Goal: Obtain resource: Download file/media

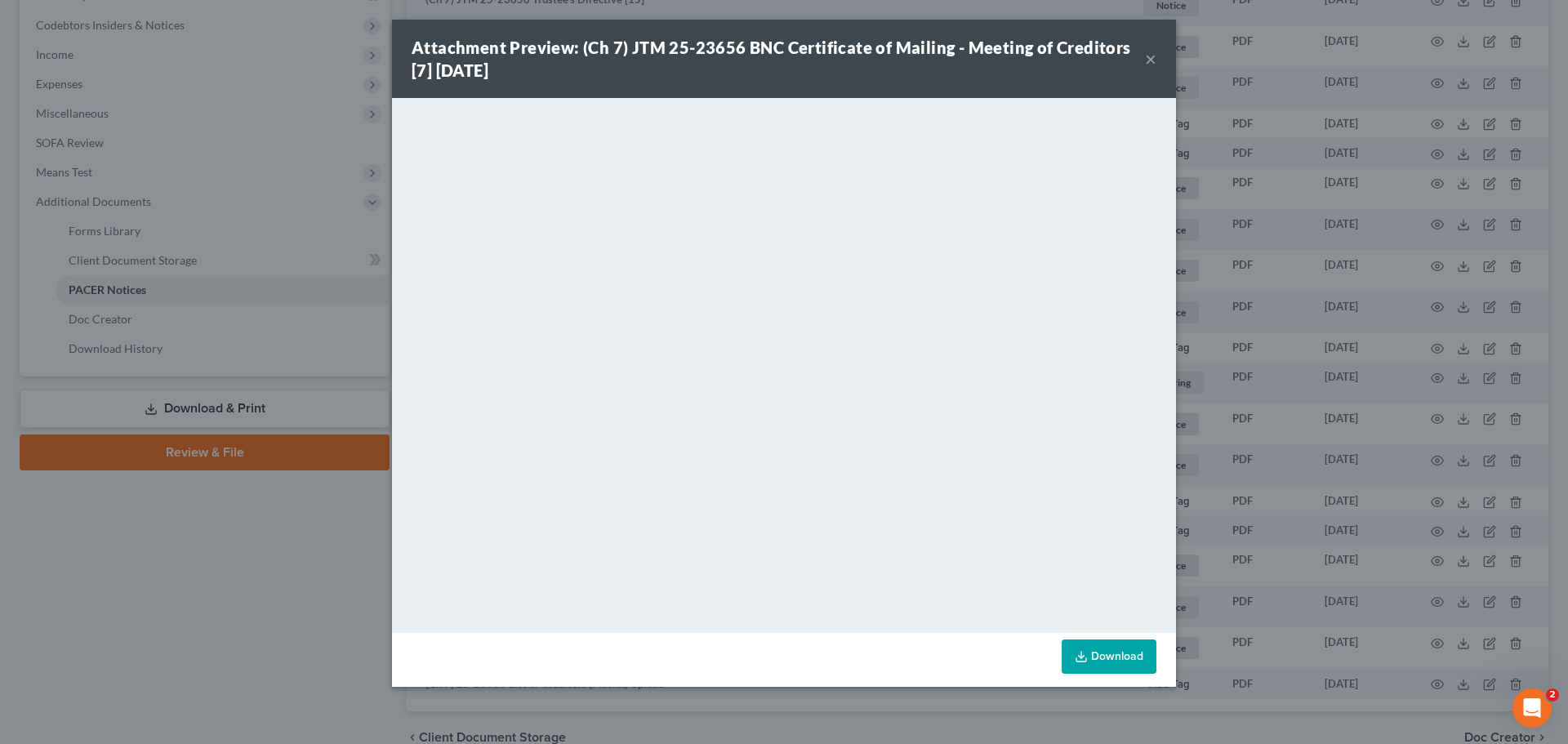
click at [1146, 57] on button "×" at bounding box center [1150, 59] width 11 height 20
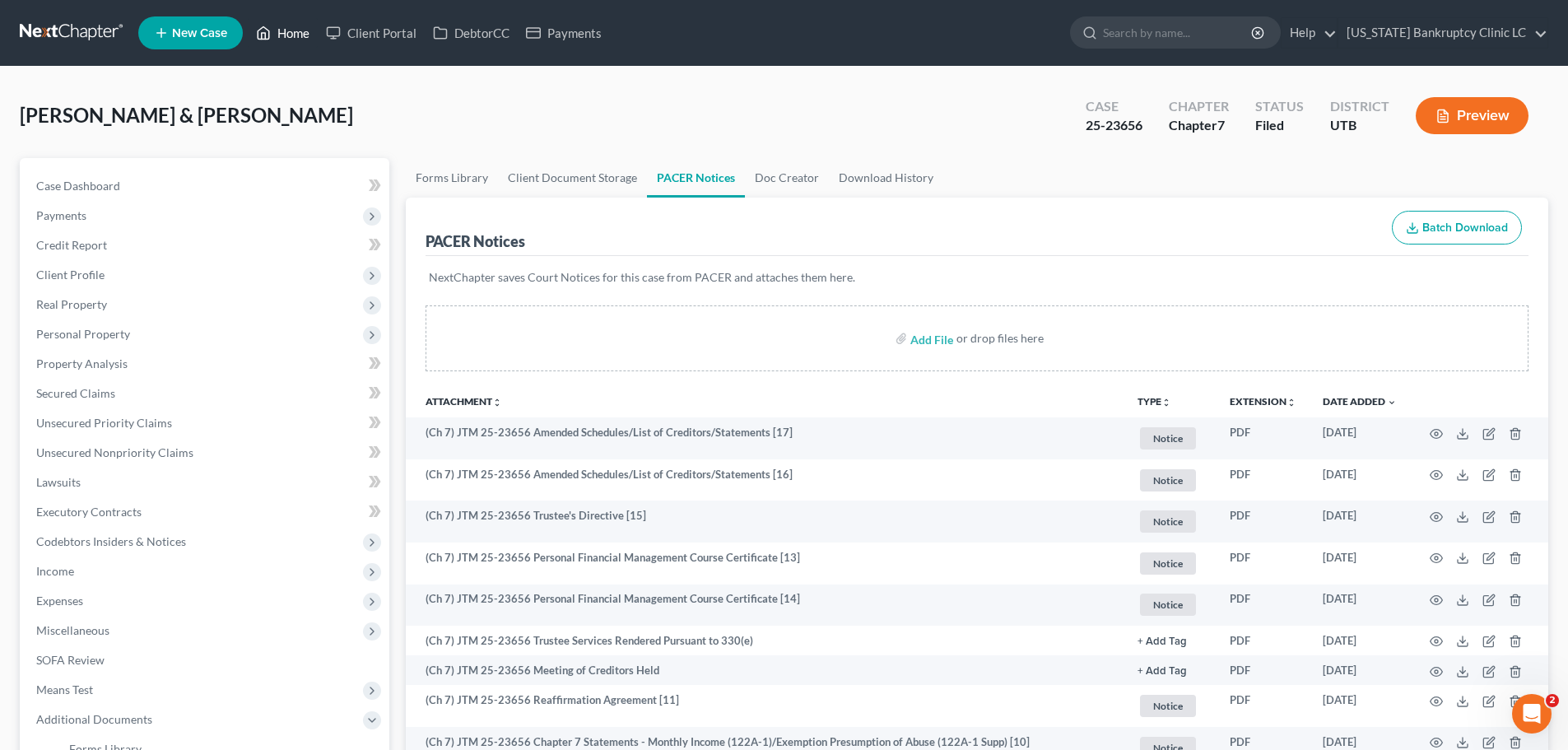
click at [288, 36] on link "Home" at bounding box center [282, 33] width 70 height 30
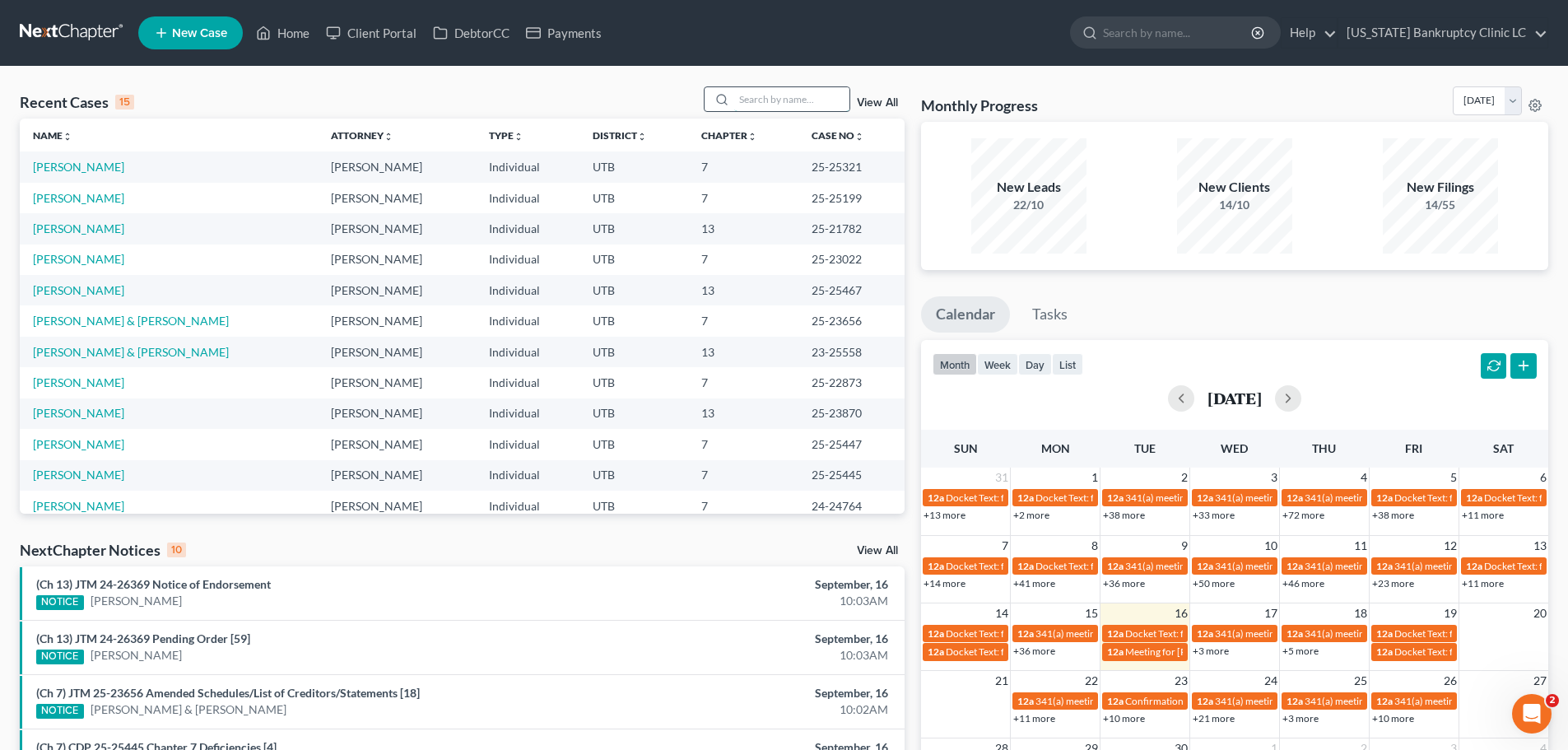
click at [771, 102] on input "search" at bounding box center [792, 99] width 116 height 24
type input "[PERSON_NAME]"
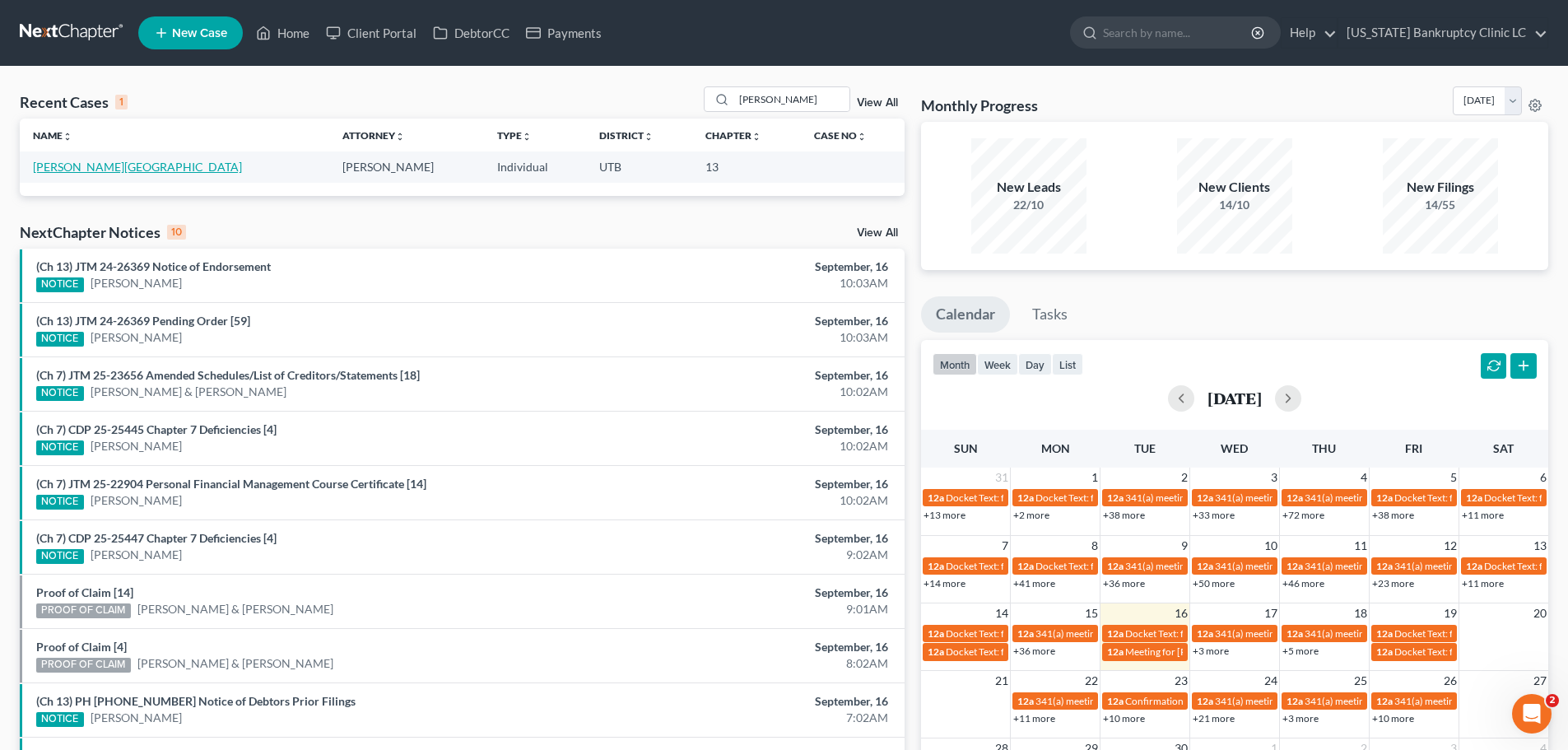
click at [86, 165] on link "[PERSON_NAME][GEOGRAPHIC_DATA]" at bounding box center [137, 166] width 209 height 14
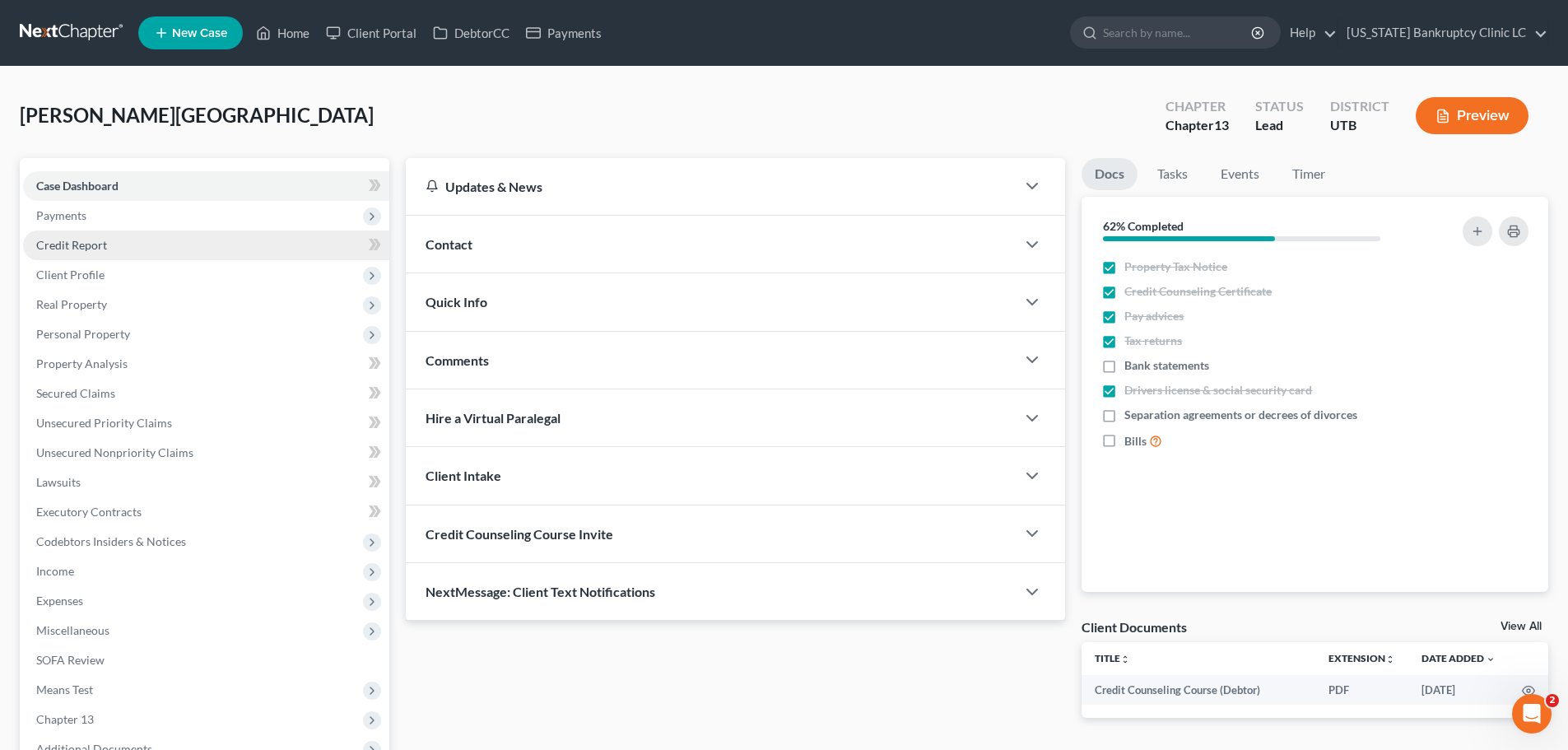
click at [159, 244] on link "Credit Report" at bounding box center [206, 245] width 367 height 30
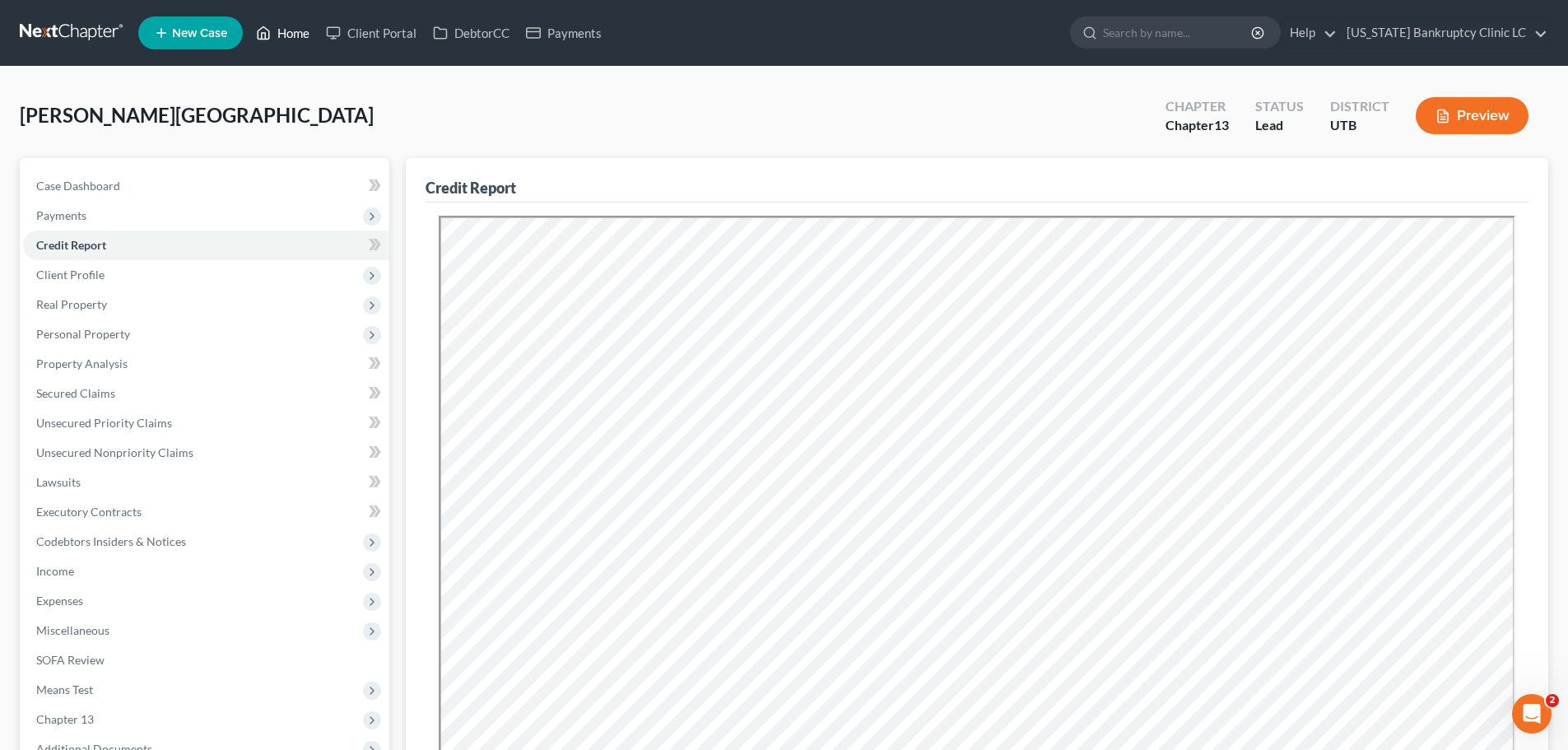
click at [298, 31] on link "Home" at bounding box center [282, 33] width 70 height 30
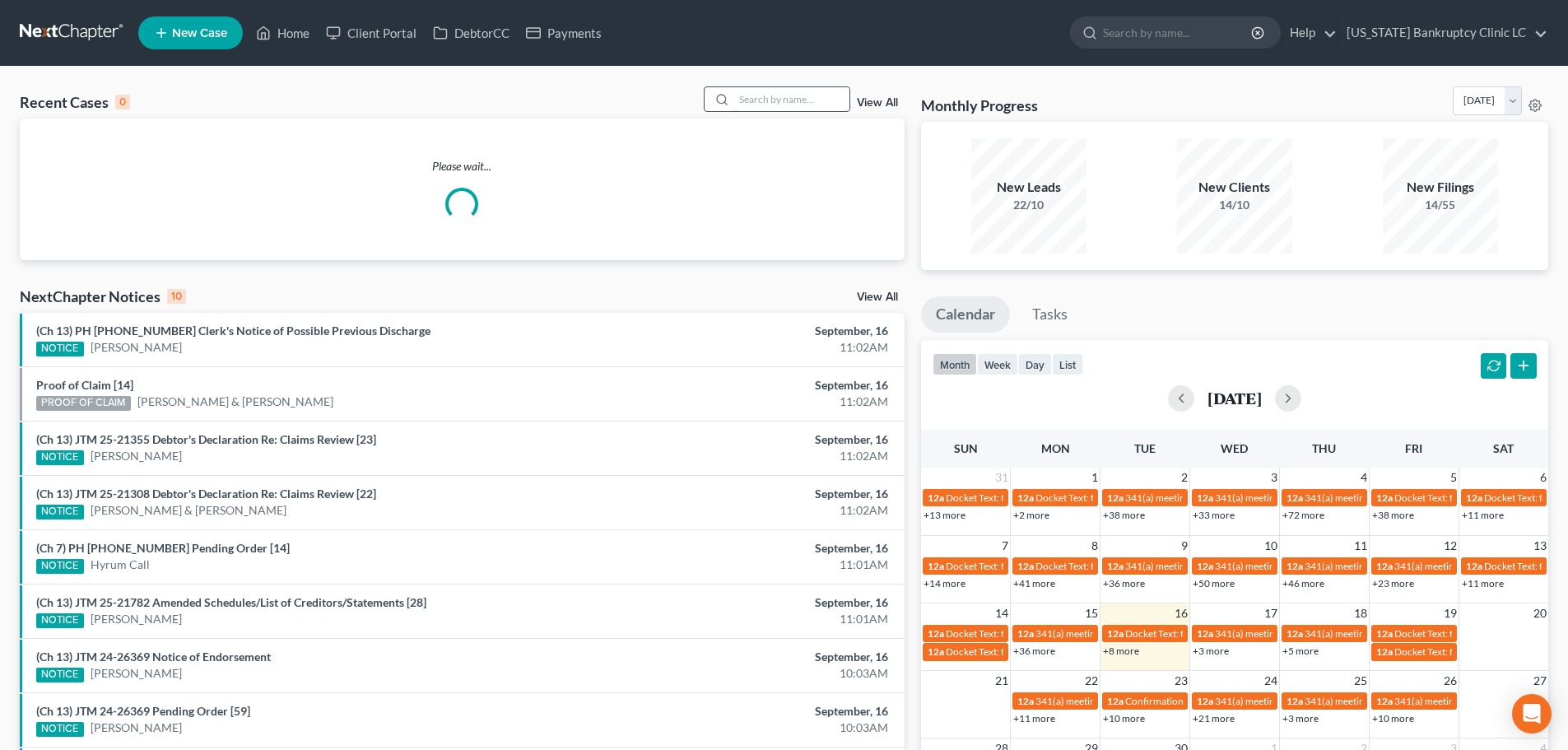
click at [766, 100] on input "search" at bounding box center [792, 99] width 116 height 24
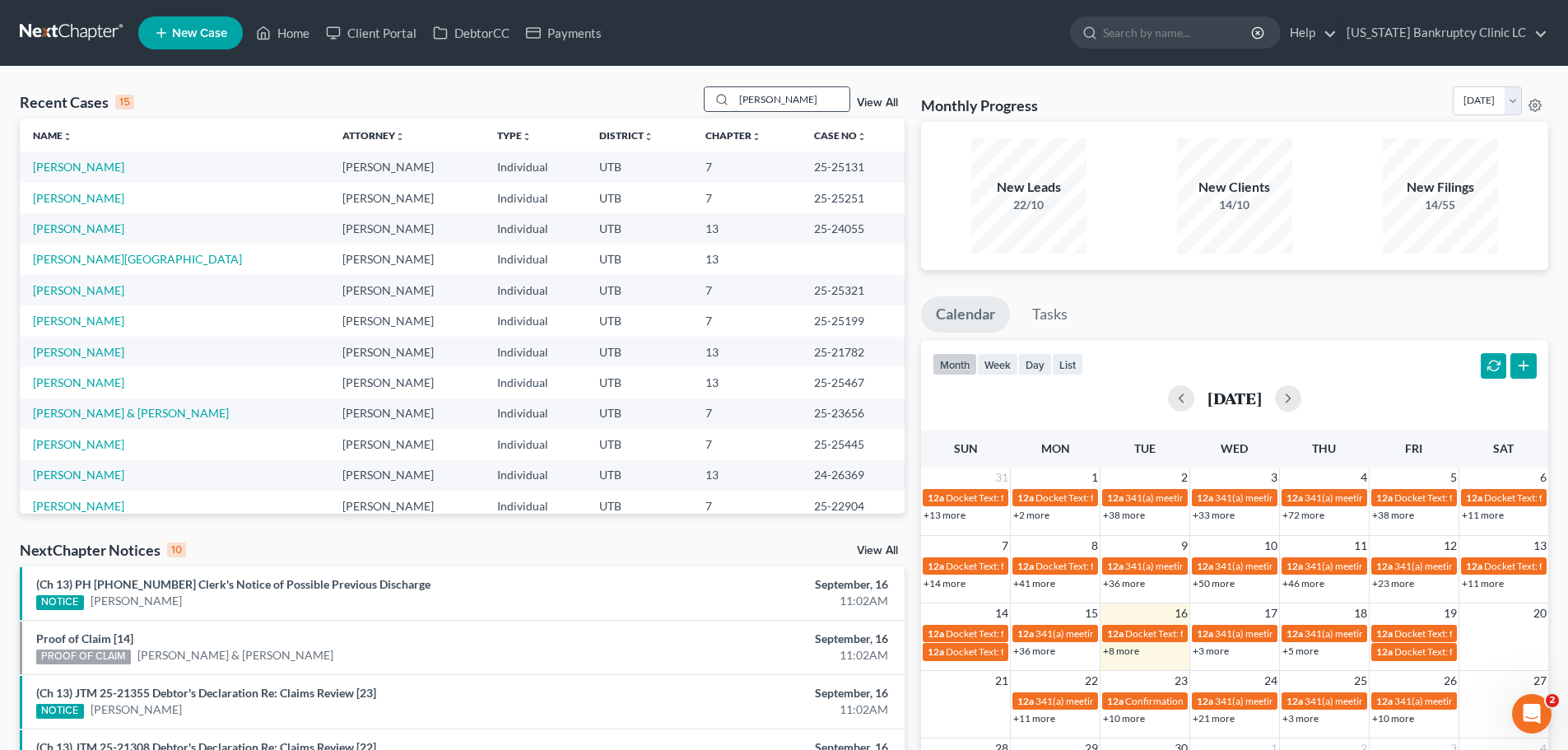
type input "[PERSON_NAME]"
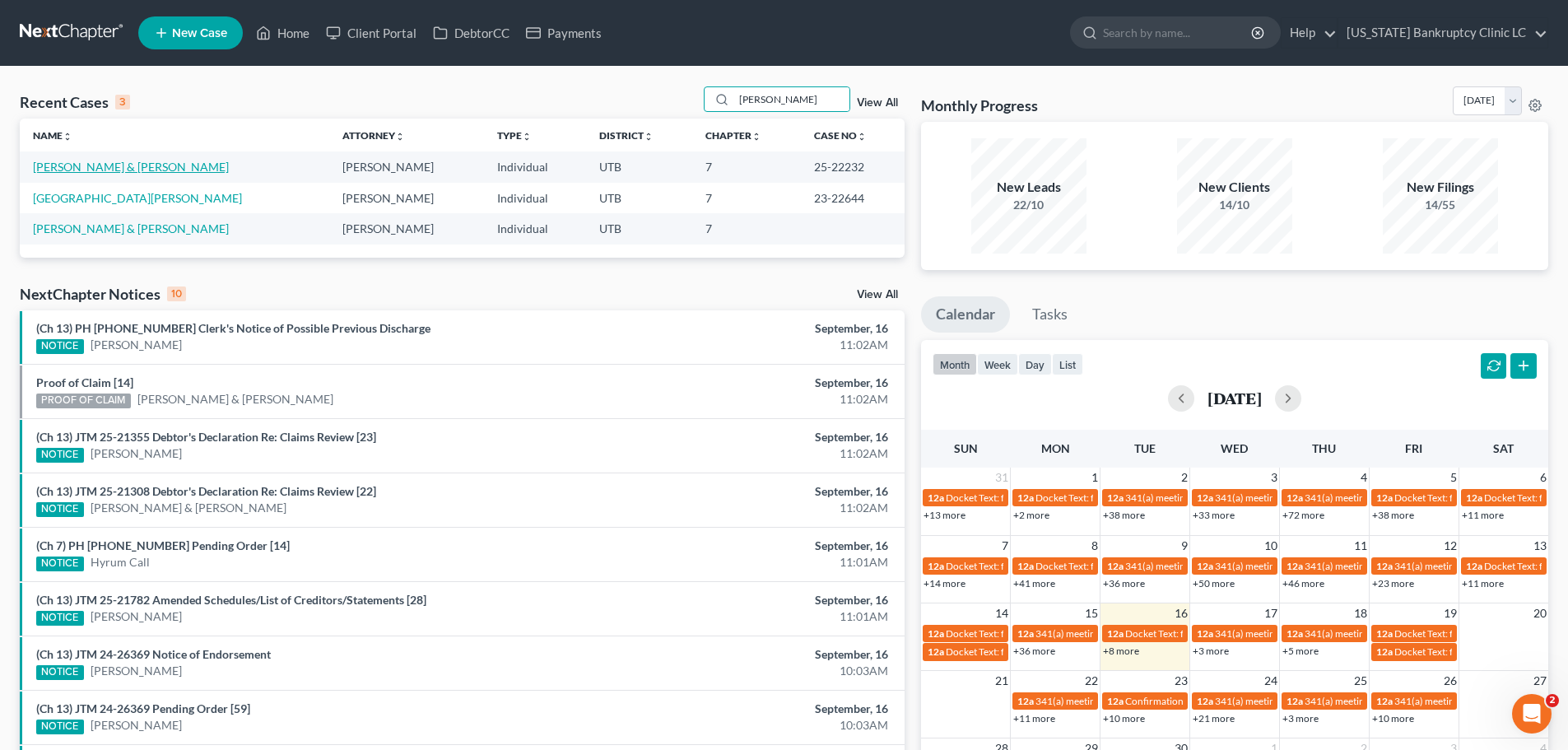
click at [96, 171] on link "Lyons, Jeffrey & Jordan" at bounding box center [130, 166] width 196 height 14
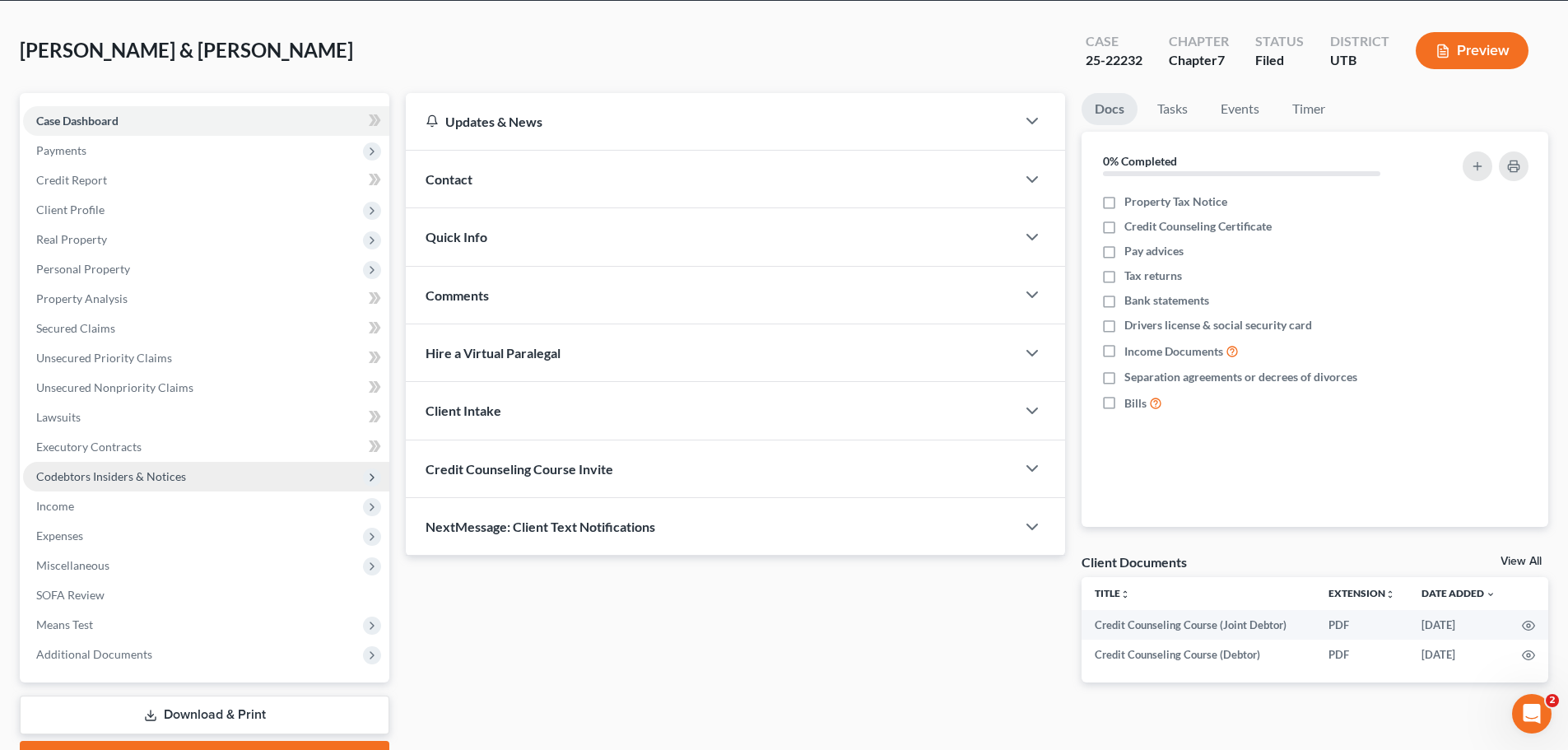
scroll to position [154, 0]
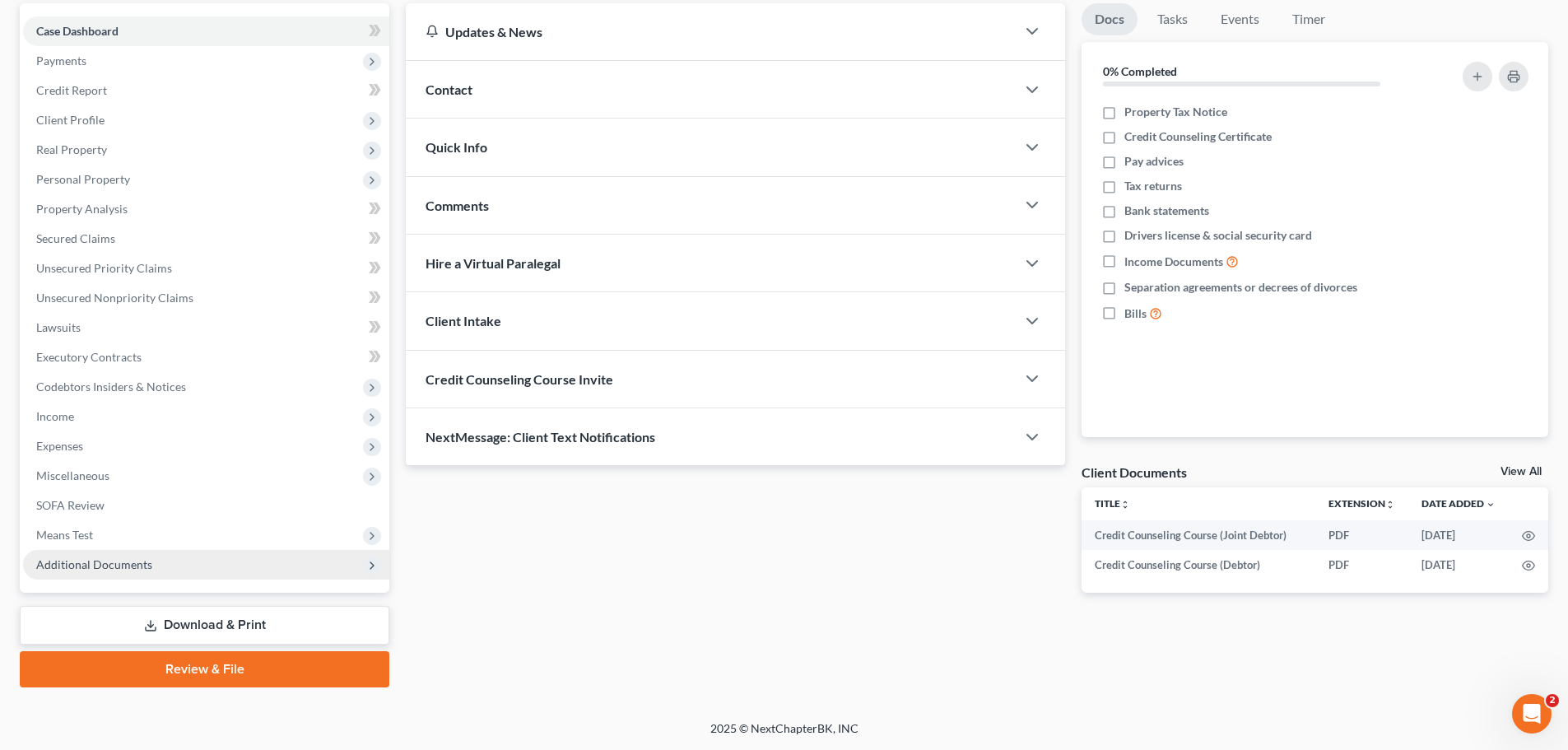
click at [140, 561] on span "Additional Documents" at bounding box center [94, 564] width 116 height 14
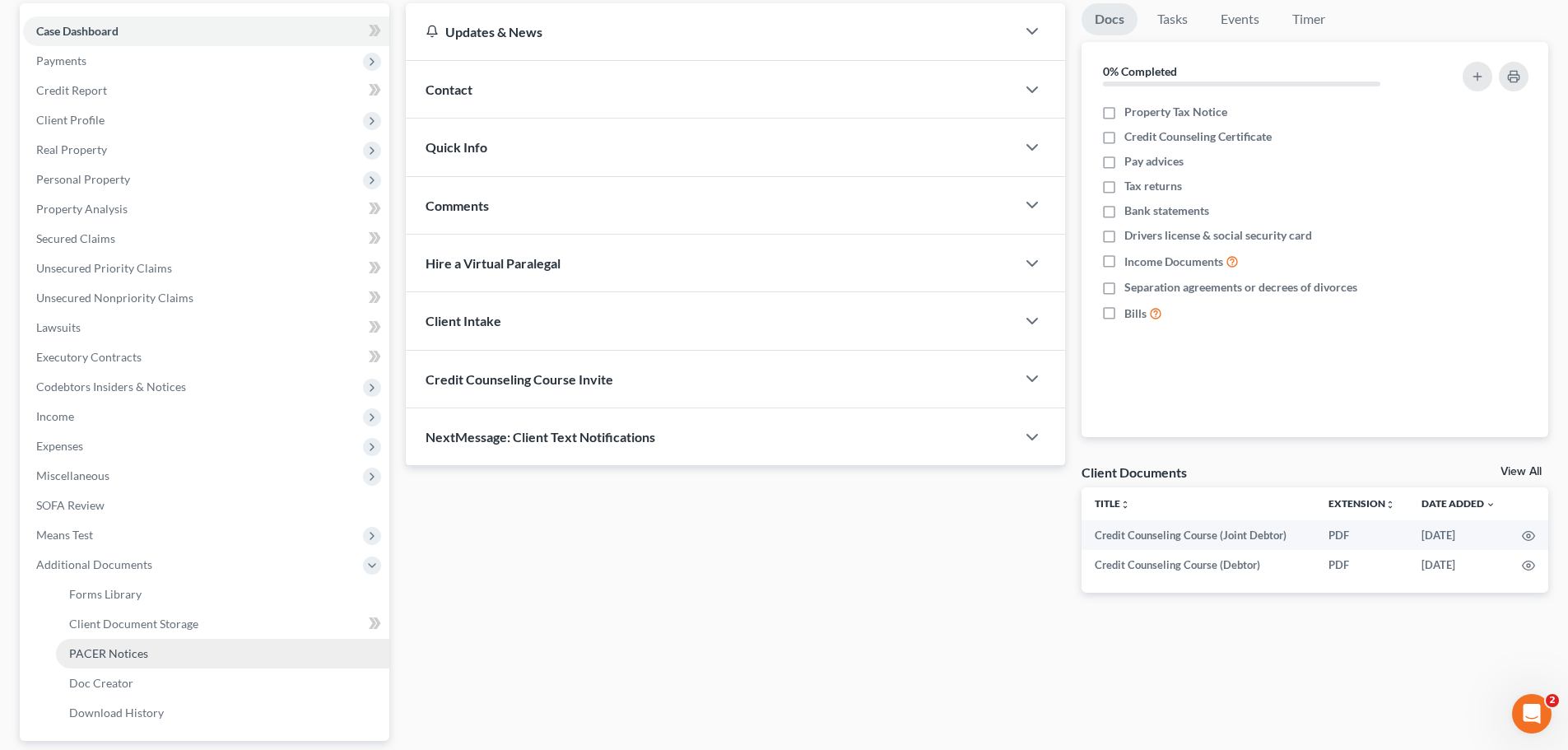
click at [124, 648] on span "PACER Notices" at bounding box center [109, 653] width 79 height 14
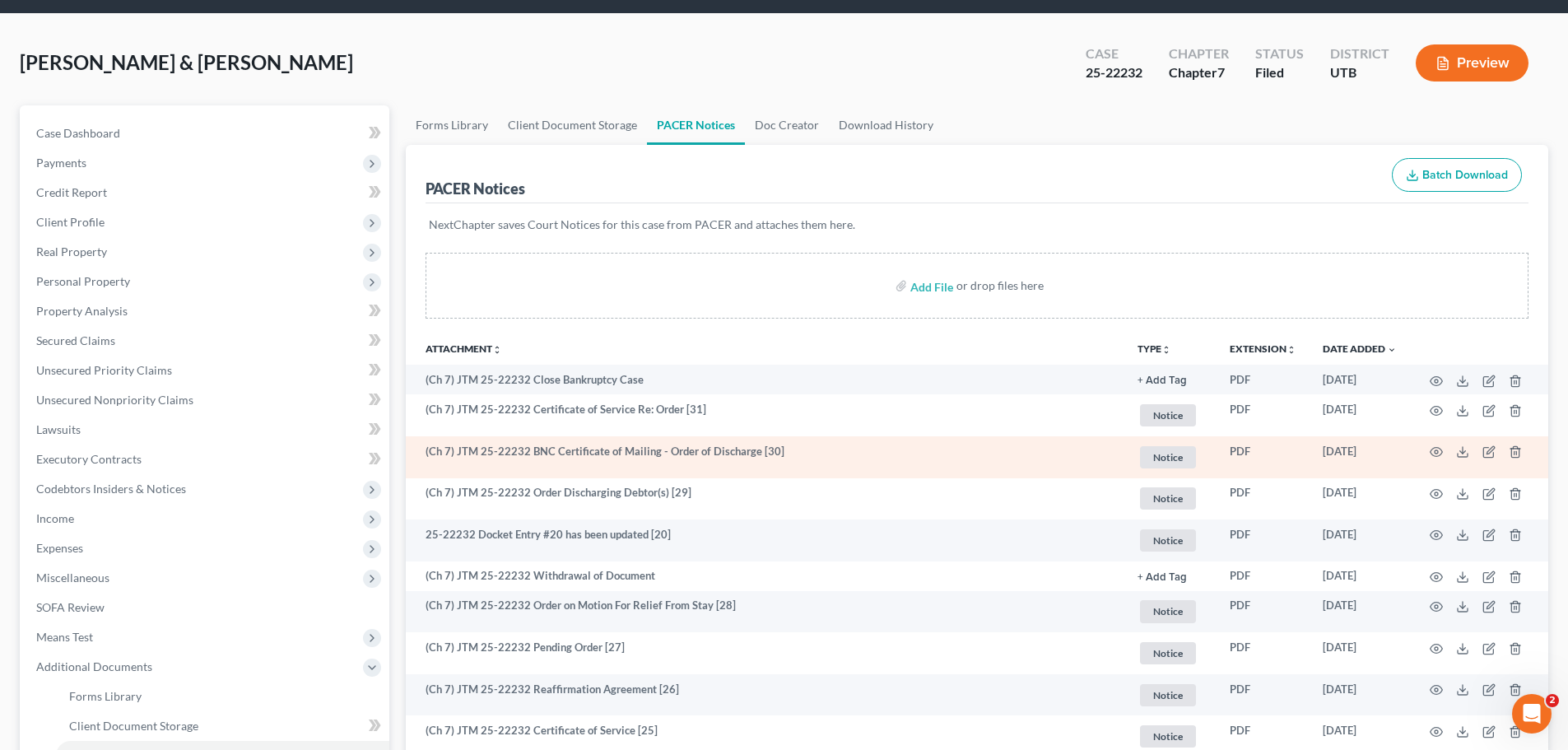
scroll to position [83, 0]
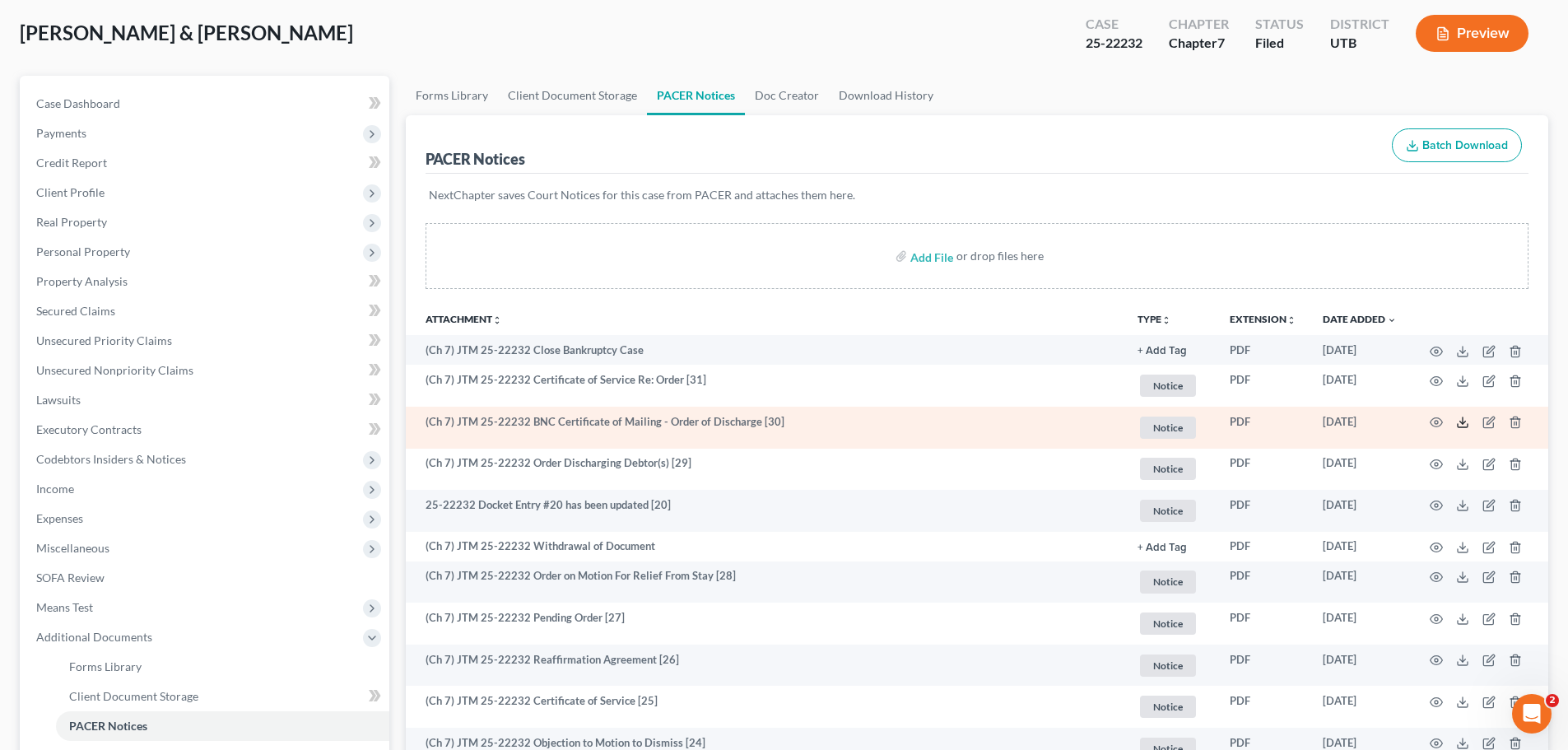
click at [1460, 422] on polyline at bounding box center [1462, 422] width 6 height 2
